Goal: Task Accomplishment & Management: Complete application form

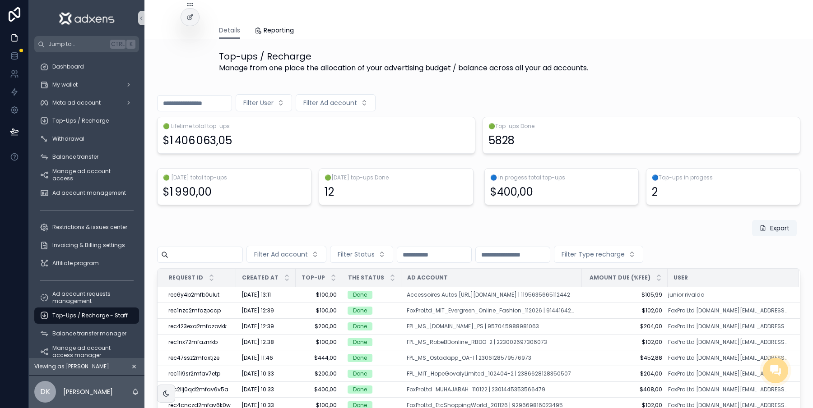
scroll to position [0, 9]
click at [186, 40] on div at bounding box center [190, 36] width 14 height 14
click at [192, 40] on div at bounding box center [190, 36] width 14 height 14
click at [192, 36] on icon at bounding box center [191, 35] width 1 height 2
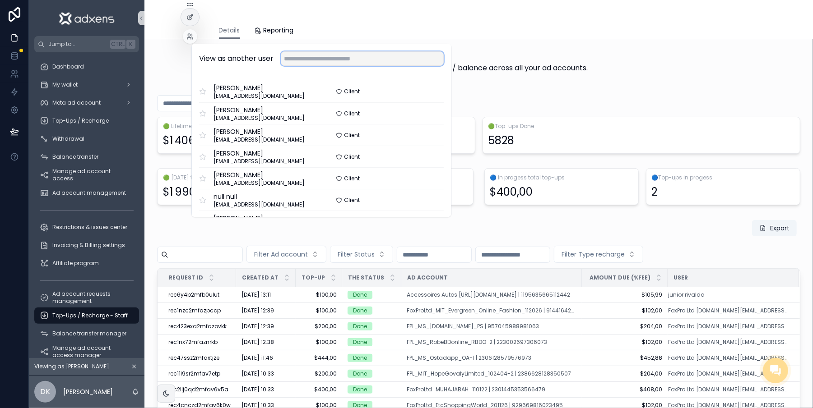
click at [284, 56] on input "text" at bounding box center [362, 58] width 163 height 14
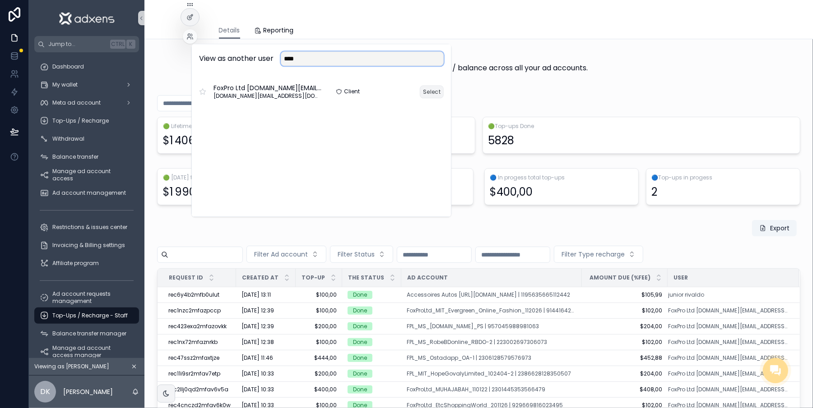
type input "****"
click at [420, 89] on button "Select" at bounding box center [432, 91] width 24 height 13
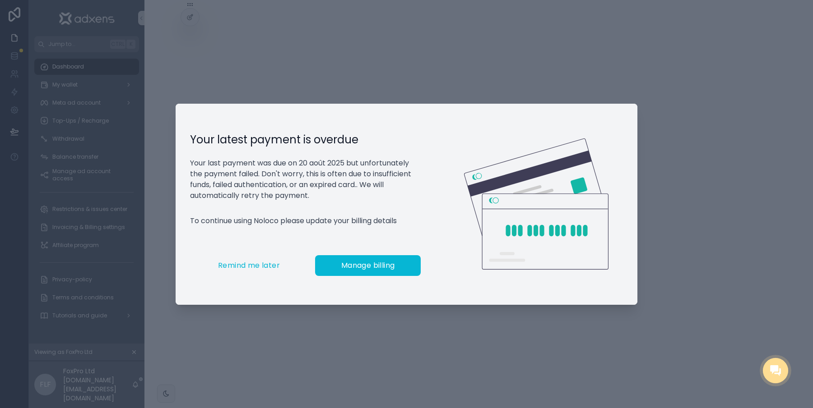
scroll to position [0, 9]
click at [254, 270] on span "Remind me later" at bounding box center [249, 265] width 62 height 9
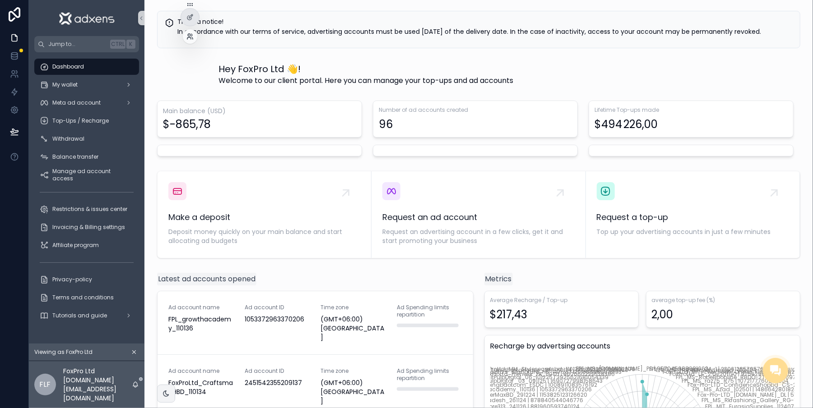
click at [189, 38] on icon at bounding box center [189, 36] width 7 height 7
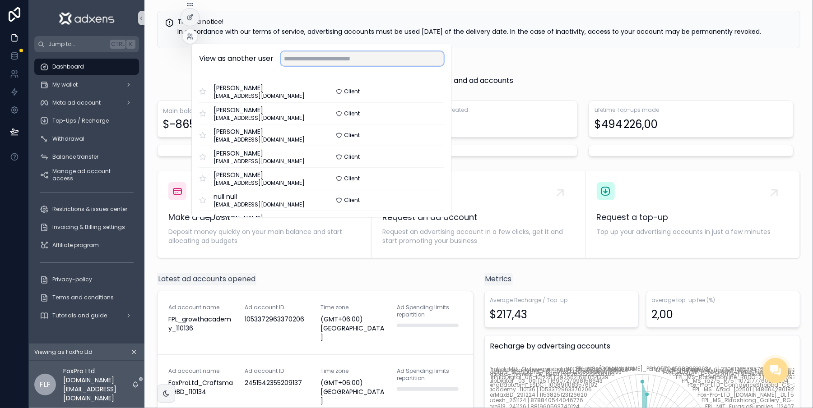
click at [322, 62] on input "text" at bounding box center [362, 58] width 163 height 14
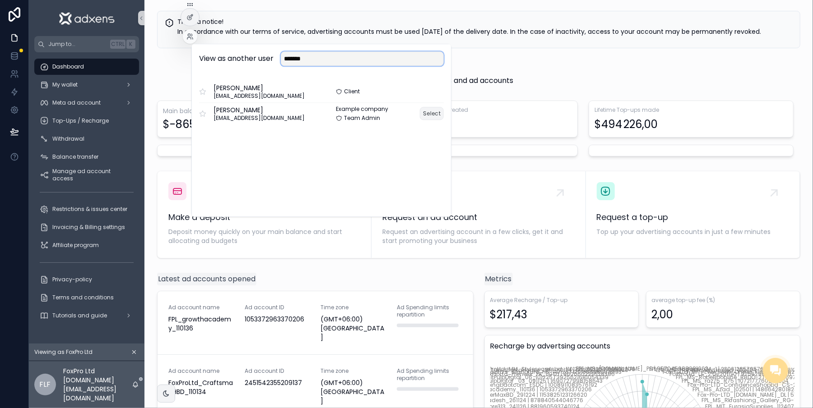
type input "*******"
click at [430, 116] on button "Select" at bounding box center [432, 113] width 24 height 13
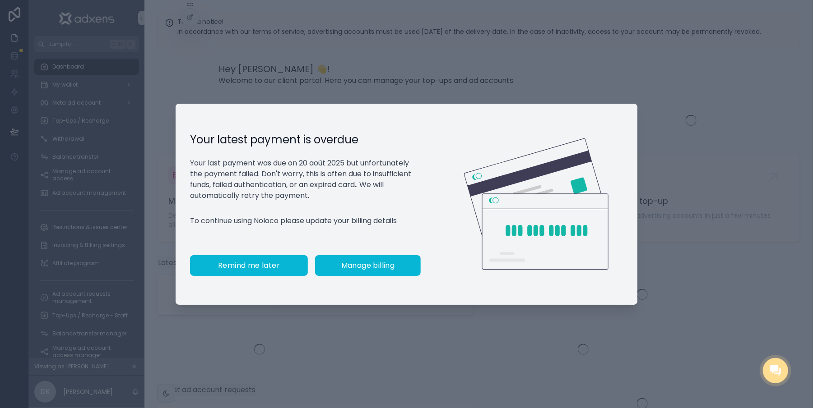
scroll to position [0, 9]
click at [255, 270] on span "Remind me later" at bounding box center [249, 265] width 62 height 9
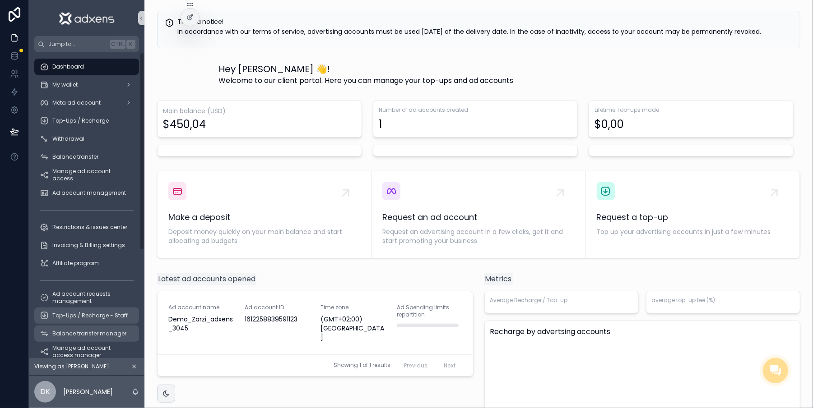
drag, startPoint x: 66, startPoint y: 320, endPoint x: 100, endPoint y: 329, distance: 35.0
click at [67, 320] on div "Top-Ups / Recharge - Staff" at bounding box center [87, 316] width 94 height 14
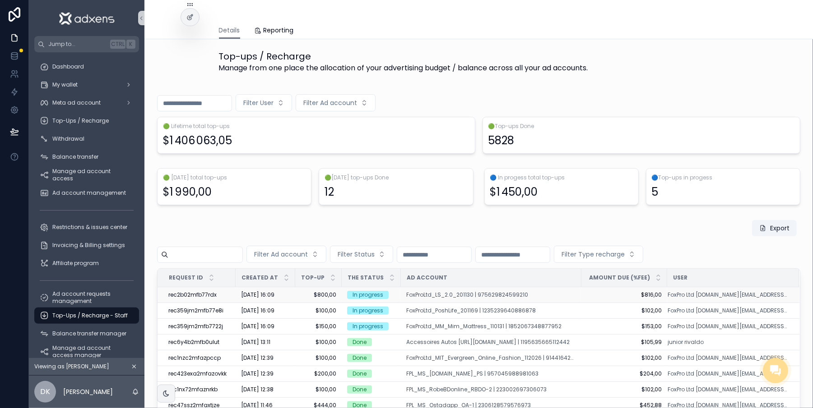
click at [295, 293] on td "$800,00 $800,00" at bounding box center [318, 295] width 46 height 16
click at [295, 297] on td "$800,00 $800,00" at bounding box center [318, 295] width 46 height 16
click at [295, 299] on td "$800,00 $800,00" at bounding box center [318, 295] width 46 height 16
click at [309, 297] on span "$800,00" at bounding box center [319, 295] width 36 height 7
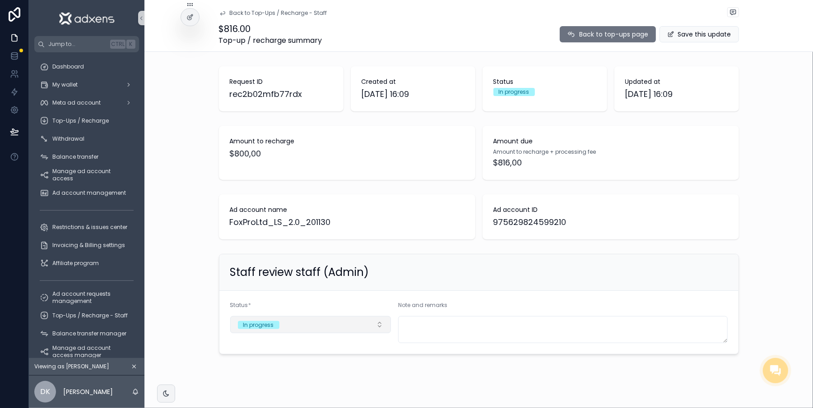
click at [351, 324] on button "In progress" at bounding box center [310, 324] width 161 height 17
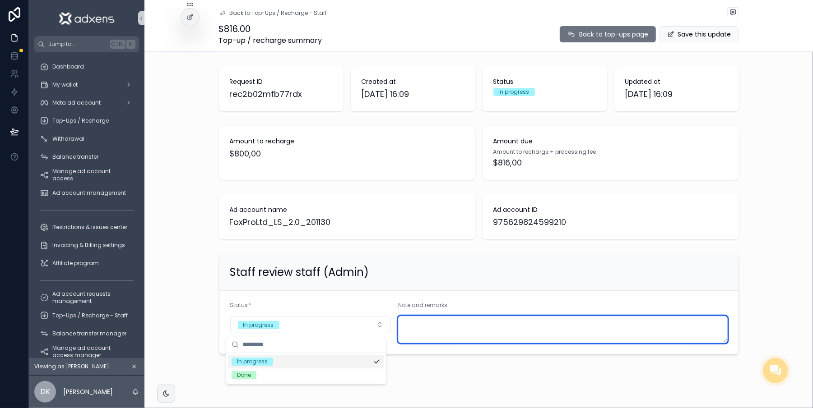
click at [437, 325] on textarea "scrollable content" at bounding box center [562, 329] width 329 height 27
type textarea "*"
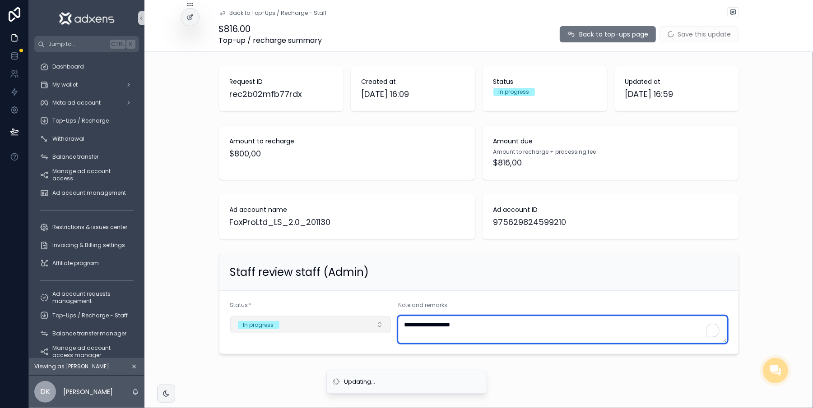
type textarea "**********"
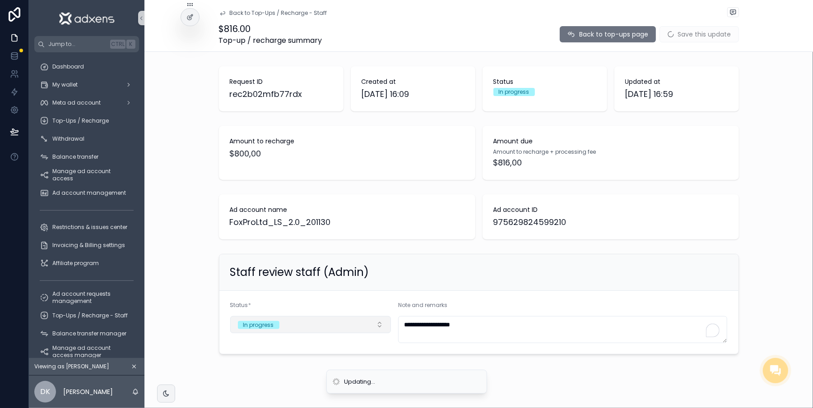
click at [343, 325] on button "In progress" at bounding box center [310, 324] width 161 height 17
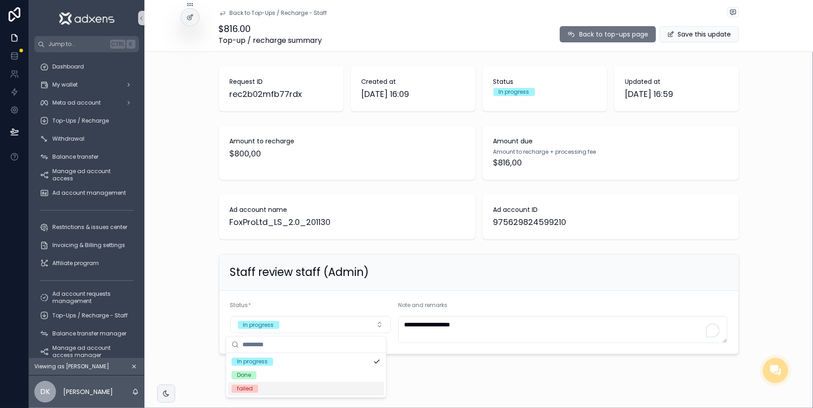
click at [278, 391] on div "failed" at bounding box center [306, 389] width 156 height 14
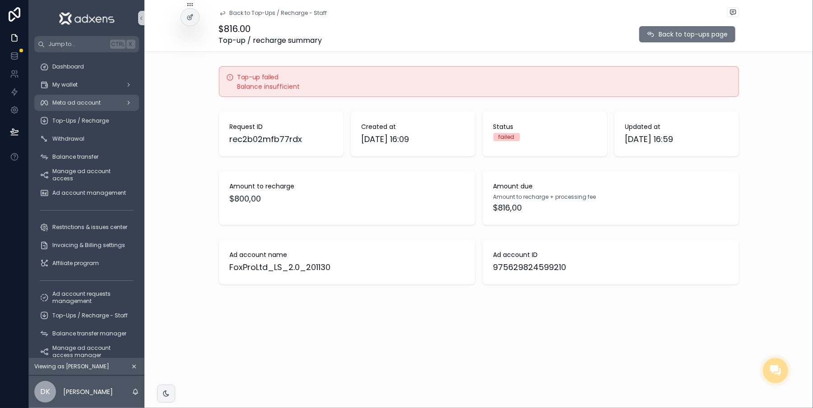
click at [65, 99] on span "Meta ad account" at bounding box center [76, 102] width 48 height 7
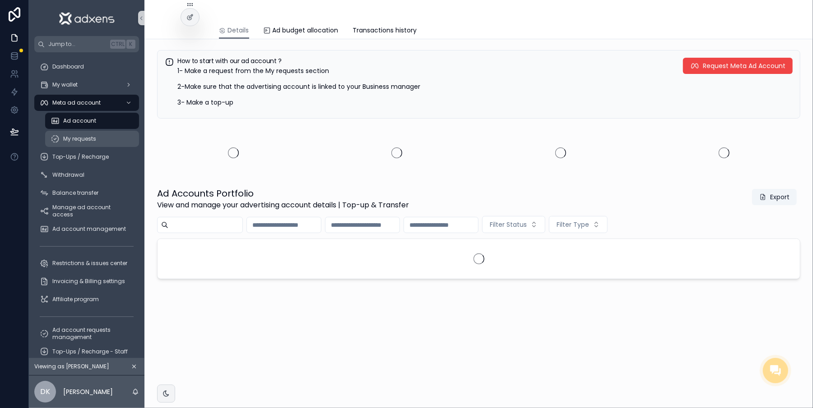
click at [70, 135] on span "My requests" at bounding box center [79, 138] width 33 height 7
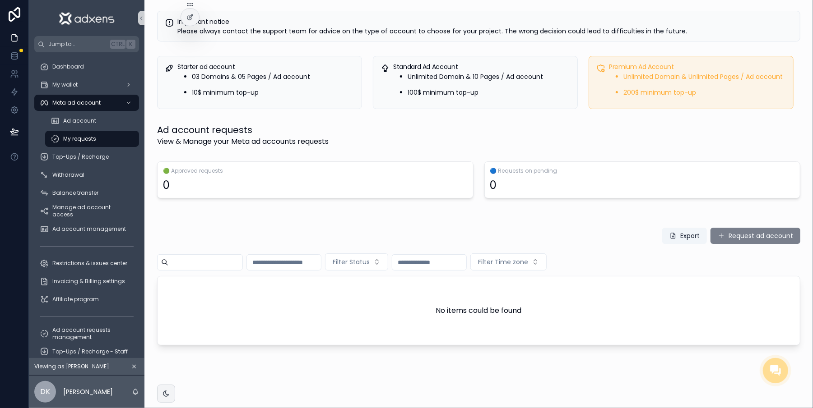
click at [723, 233] on button "Request ad account" at bounding box center [755, 236] width 90 height 16
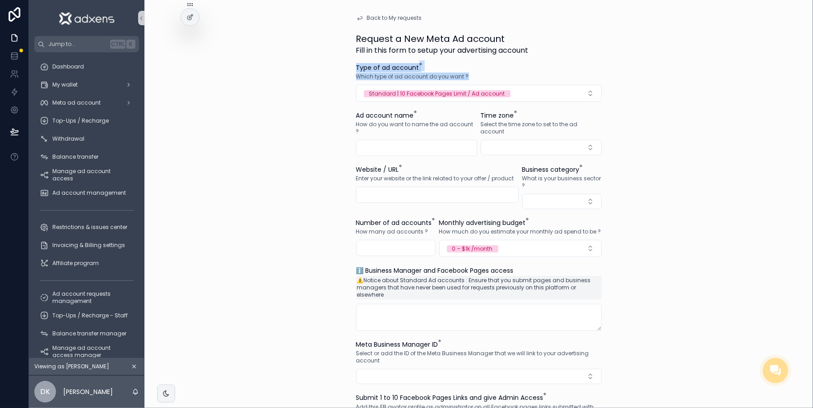
drag, startPoint x: 475, startPoint y: 79, endPoint x: 340, endPoint y: 69, distance: 135.8
click at [349, 69] on div "Back to My requests Request a New Meta Ad account Fill in this form to setup yo…" at bounding box center [479, 339] width 260 height 678
click at [409, 89] on span "Standard | 10 Facebook Pages Limit / Ad account" at bounding box center [437, 93] width 147 height 9
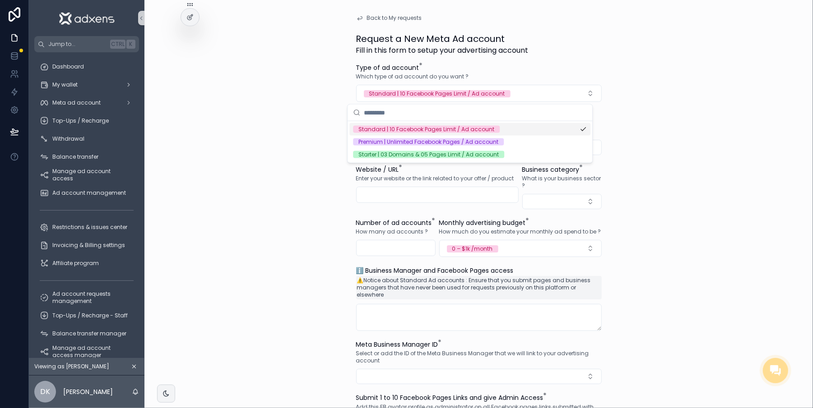
click at [455, 73] on span "Which type of ad account do you want ?" at bounding box center [412, 76] width 113 height 7
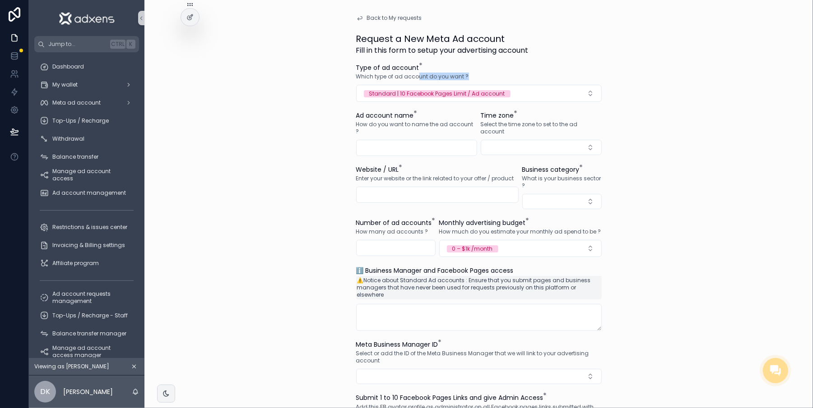
drag, startPoint x: 466, startPoint y: 78, endPoint x: 407, endPoint y: 76, distance: 59.2
click at [407, 76] on div "Which type of ad account do you want ?" at bounding box center [479, 76] width 246 height 9
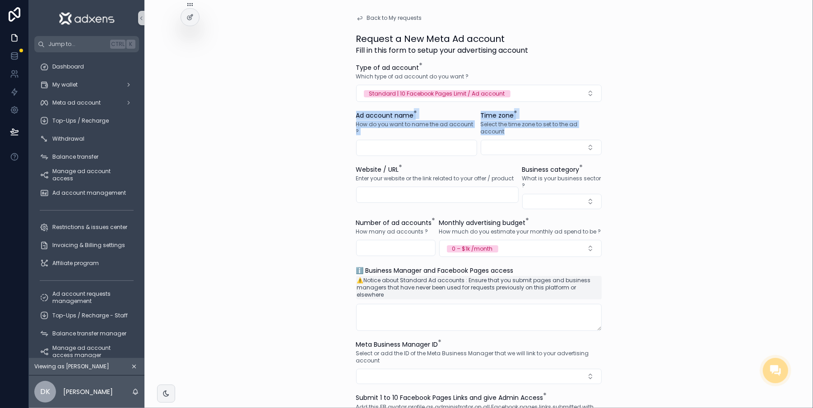
drag, startPoint x: 341, startPoint y: 112, endPoint x: 566, endPoint y: 138, distance: 225.8
click at [566, 138] on div "Back to My requests Request a New Meta Ad account Fill in this form to setup yo…" at bounding box center [479, 339] width 260 height 678
copy form "Ad account name * How do you want to name the ad account ? Time zone * Select t…"
click at [547, 179] on span "What is your business sector ?" at bounding box center [561, 182] width 79 height 14
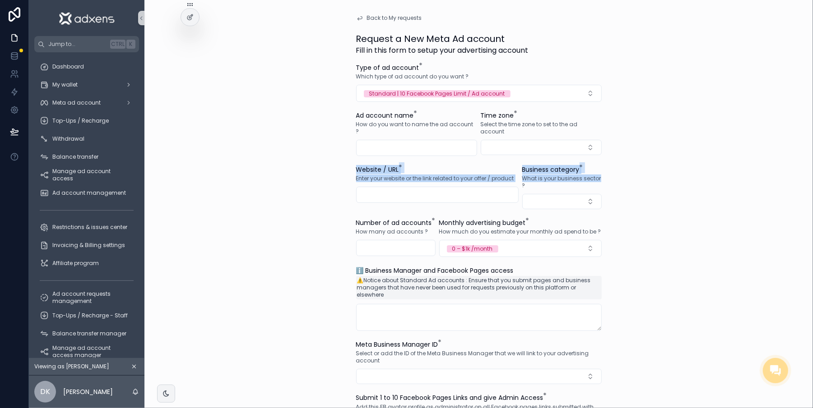
drag, startPoint x: 598, startPoint y: 181, endPoint x: 336, endPoint y: 170, distance: 262.5
click at [336, 170] on div "Back to My requests Request a New Meta Ad account Fill in this form to setup yo…" at bounding box center [478, 204] width 668 height 408
copy form "Website / URL * Enter your website or the link related to your offer / product …"
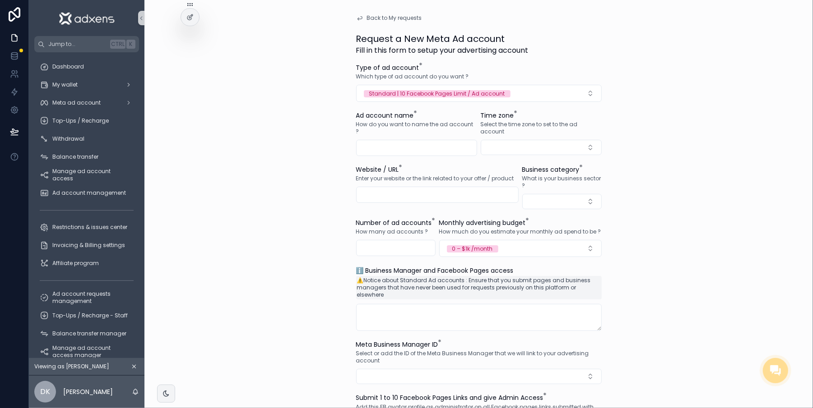
click at [428, 217] on form "Type of ad account * Which type of ad account do you want ? Standard | 10 Faceb…" at bounding box center [479, 370] width 246 height 615
drag, startPoint x: 430, startPoint y: 223, endPoint x: 595, endPoint y: 232, distance: 165.0
click at [595, 232] on div "Back to My requests Request a New Meta Ad account Fill in this form to setup yo…" at bounding box center [479, 339] width 260 height 678
copy div "Monthly advertising budget * How much do you estimate your monthly ad spend to …"
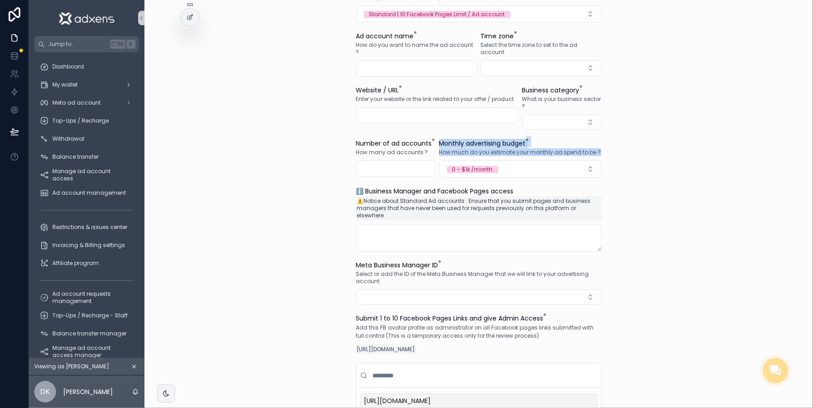
scroll to position [80, 0]
copy div "Monthly advertising budget * How much do you estimate your monthly ad spend to …"
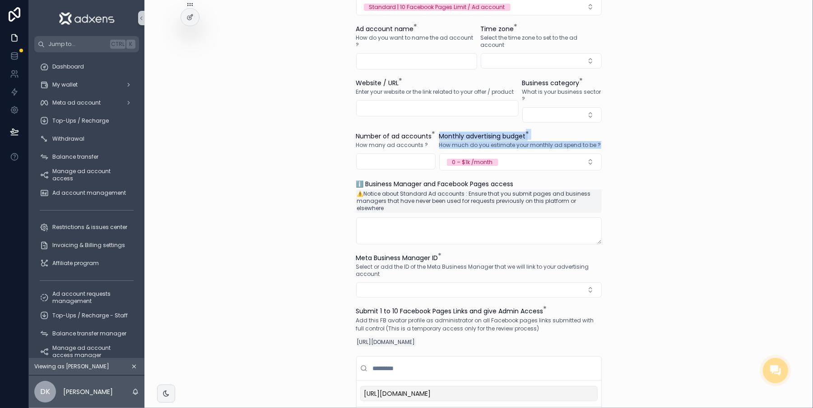
scroll to position [88, 0]
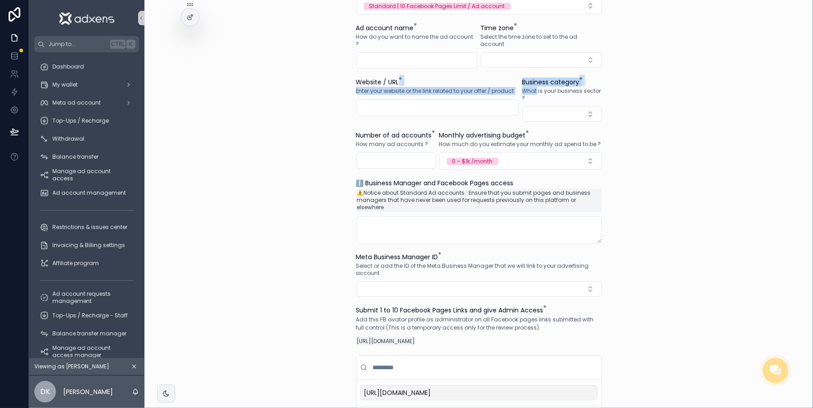
drag, startPoint x: 511, startPoint y: 74, endPoint x: 528, endPoint y: 91, distance: 23.3
click at [528, 91] on form "Type of ad account * Which type of ad account do you want ? Standard | 10 Faceb…" at bounding box center [479, 283] width 246 height 615
click at [529, 93] on span "What is your business sector ?" at bounding box center [561, 95] width 79 height 14
drag, startPoint x: 524, startPoint y: 96, endPoint x: 511, endPoint y: 80, distance: 20.5
click at [511, 80] on form "Type of ad account * Which type of ad account do you want ? Standard | 10 Faceb…" at bounding box center [479, 283] width 246 height 615
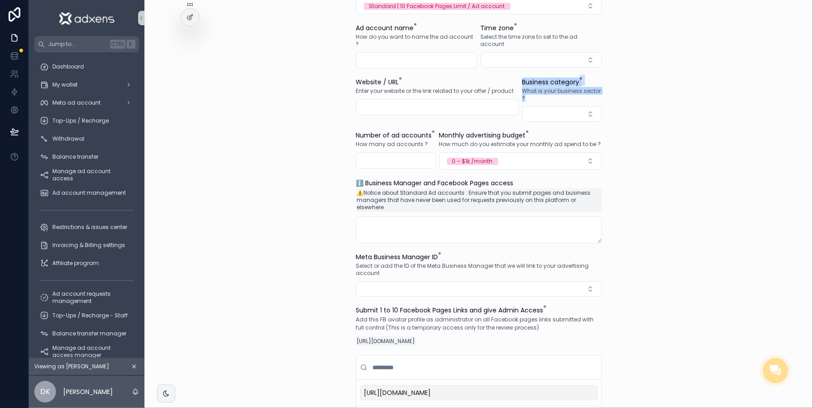
copy div "Business category * What is your business sector ?"
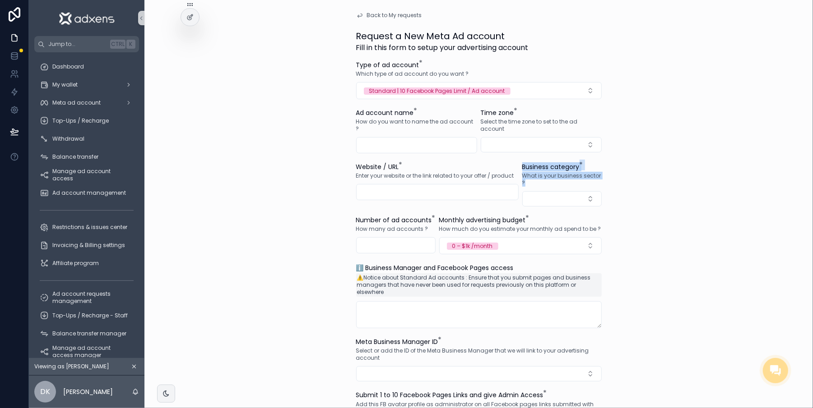
scroll to position [0, 0]
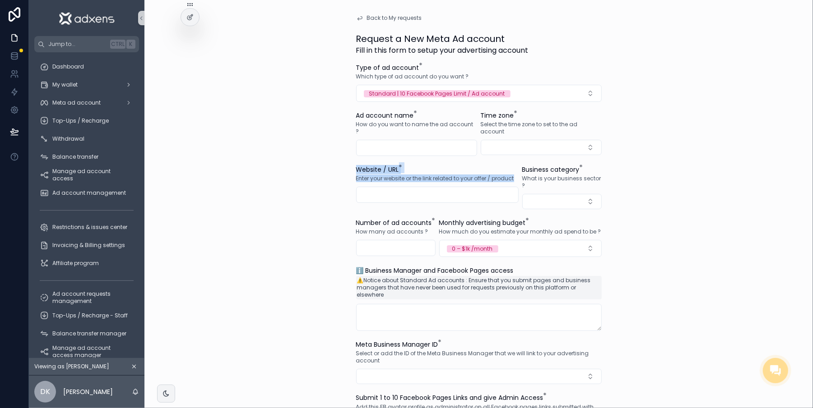
drag, startPoint x: 349, startPoint y: 165, endPoint x: 508, endPoint y: 183, distance: 160.3
click at [510, 184] on form "Type of ad account * Which type of ad account do you want ? Standard | 10 Faceb…" at bounding box center [479, 370] width 246 height 615
click at [508, 182] on div "Website / URL * Enter your website or the link related to your offer / product" at bounding box center [437, 187] width 162 height 44
click at [506, 181] on div "Enter your website or the link related to your offer / product" at bounding box center [437, 178] width 162 height 9
copy div "Website / URL * Enter your website or the link related to your offer / product"
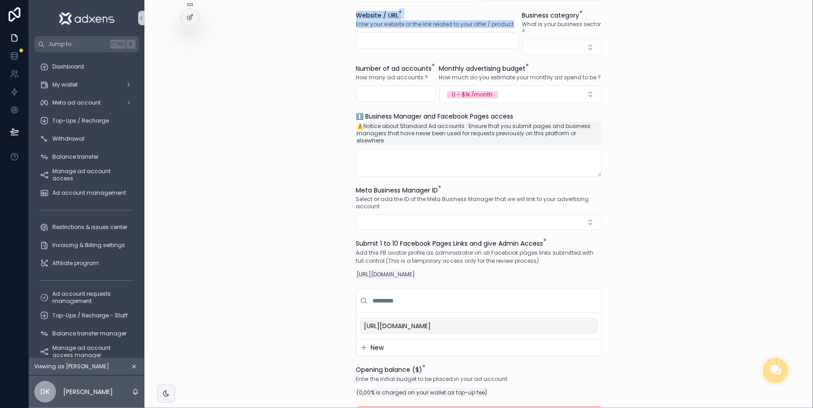
scroll to position [166, 0]
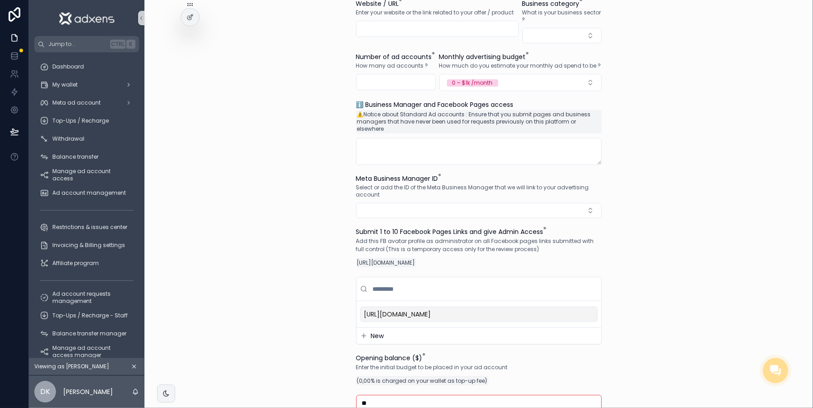
drag, startPoint x: 800, startPoint y: 228, endPoint x: 783, endPoint y: 232, distance: 17.5
click at [799, 228] on div "Back to My requests Request a New Meta Ad account Fill in this form to setup yo…" at bounding box center [478, 38] width 668 height 408
drag, startPoint x: 345, startPoint y: 228, endPoint x: 519, endPoint y: 240, distance: 174.2
click at [517, 241] on div "Back to My requests Request a New Meta Ad account Fill in this form to setup yo…" at bounding box center [479, 173] width 260 height 678
click at [547, 242] on p "Add this FB avatar profile as administrator on all Facebook pages links submitt…" at bounding box center [479, 245] width 246 height 16
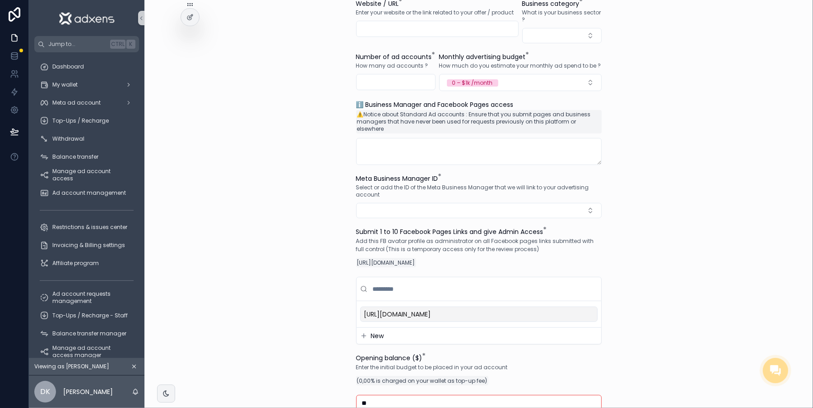
click at [540, 232] on div "Submit 1 to 10 Facebook Pages Links and give Admin Access *" at bounding box center [479, 231] width 246 height 9
drag, startPoint x: 540, startPoint y: 232, endPoint x: 337, endPoint y: 226, distance: 203.2
click at [337, 226] on div "Back to My requests Request a New Meta Ad account Fill in this form to setup yo…" at bounding box center [478, 38] width 668 height 408
copy span "Submit 1 to 10 Facebook Pages Links and give Admin Access"
click at [10, 53] on icon at bounding box center [14, 55] width 9 height 9
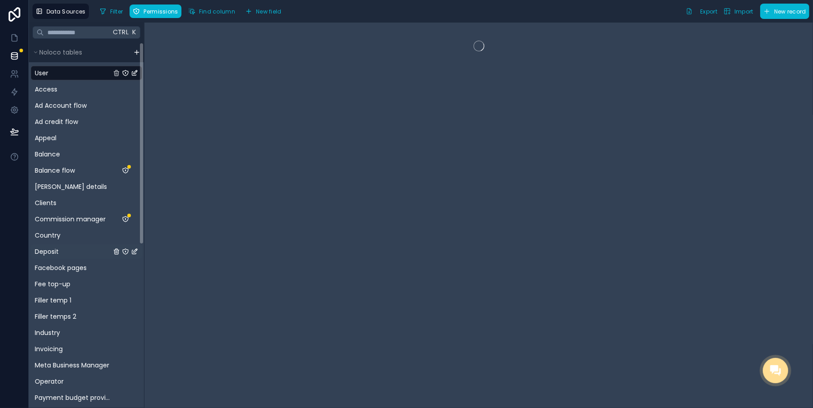
click at [49, 247] on span "Deposit" at bounding box center [47, 251] width 24 height 9
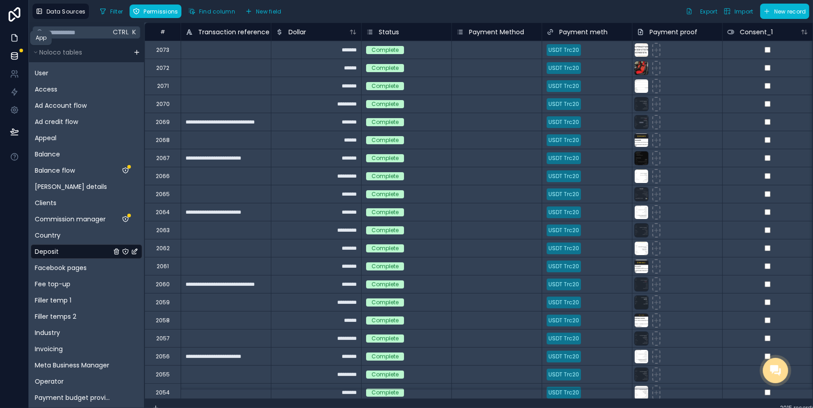
click at [10, 39] on icon at bounding box center [14, 37] width 9 height 9
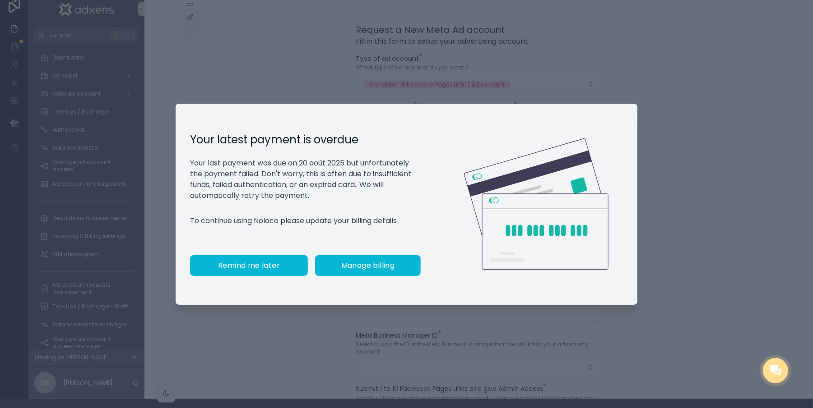
click at [207, 274] on button "Remind me later" at bounding box center [249, 265] width 118 height 21
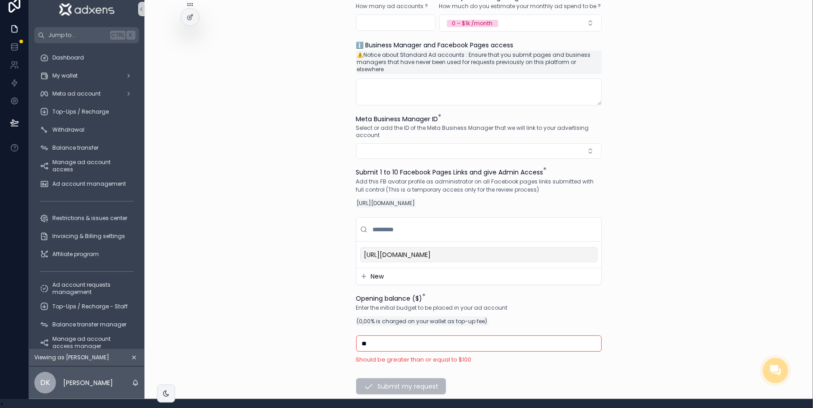
scroll to position [216, 0]
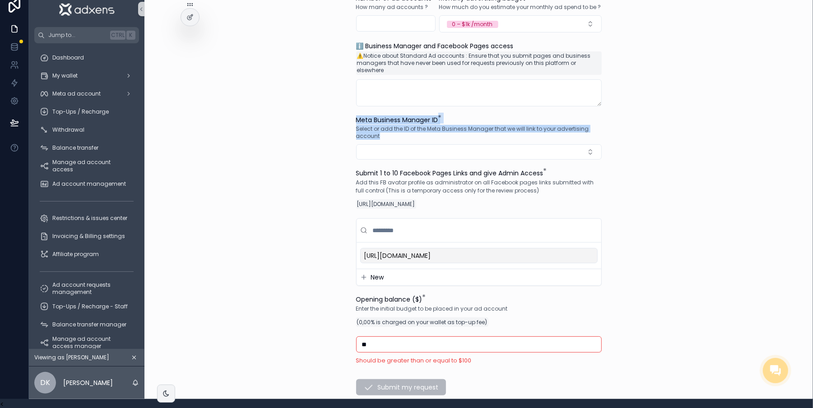
drag, startPoint x: 369, startPoint y: 131, endPoint x: 345, endPoint y: 120, distance: 26.9
click at [349, 120] on div "Request a New Meta Ad account Fill in this form to setup your advertising accou…" at bounding box center [479, 114] width 260 height 678
copy div "Meta Business Manager ID * Select or add the ID of the Meta Business Manager th…"
